Goal: Task Accomplishment & Management: Complete application form

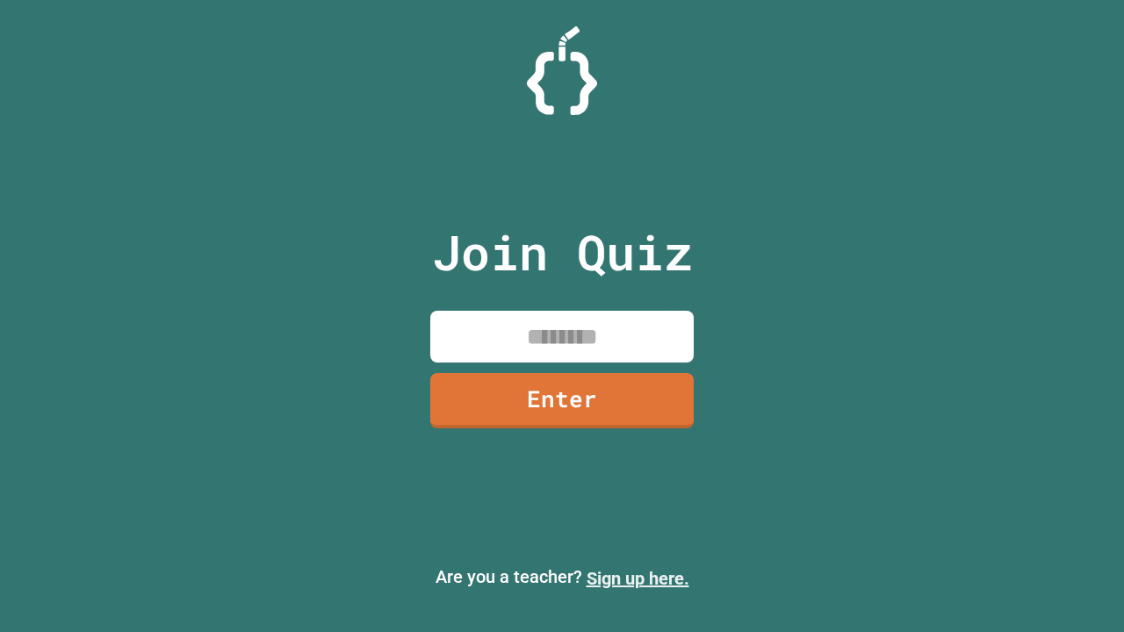
click at [637, 578] on link "Sign up here." at bounding box center [637, 578] width 103 height 21
